Goal: Navigation & Orientation: Locate item on page

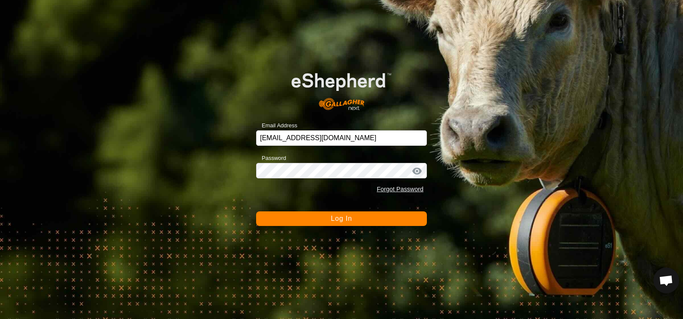
click at [337, 218] on span "Log In" at bounding box center [341, 218] width 21 height 7
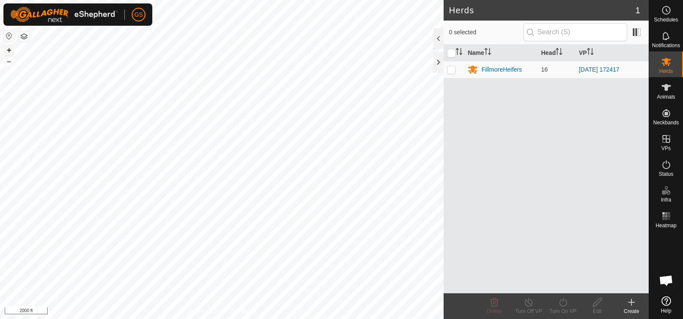
click at [9, 49] on button "+" at bounding box center [9, 50] width 10 height 10
click at [9, 51] on button "+" at bounding box center [9, 50] width 10 height 10
click at [7, 50] on button "+" at bounding box center [9, 50] width 10 height 10
click at [9, 51] on button "+" at bounding box center [9, 50] width 10 height 10
click at [9, 49] on button "+" at bounding box center [9, 50] width 10 height 10
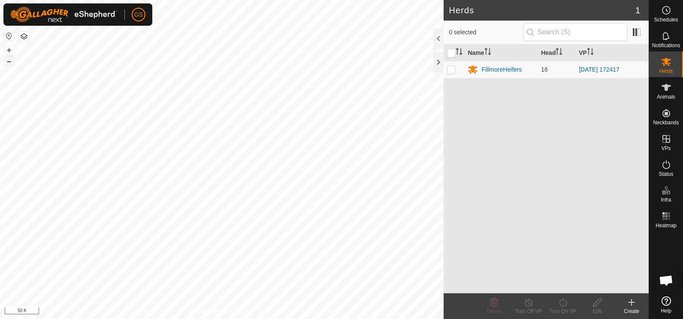
click at [9, 63] on button "–" at bounding box center [9, 61] width 10 height 10
click at [9, 62] on button "–" at bounding box center [9, 61] width 10 height 10
click at [8, 63] on button "–" at bounding box center [9, 61] width 10 height 10
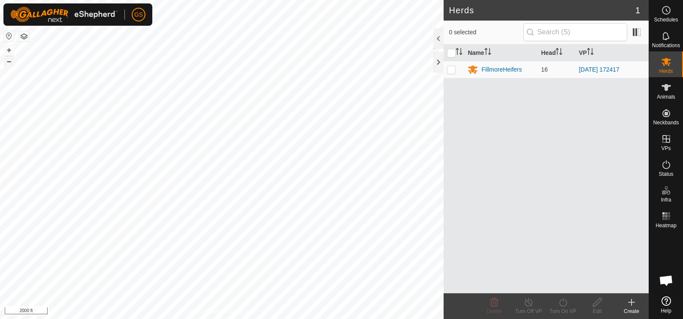
click at [8, 63] on button "–" at bounding box center [9, 61] width 10 height 10
